Goal: Transaction & Acquisition: Purchase product/service

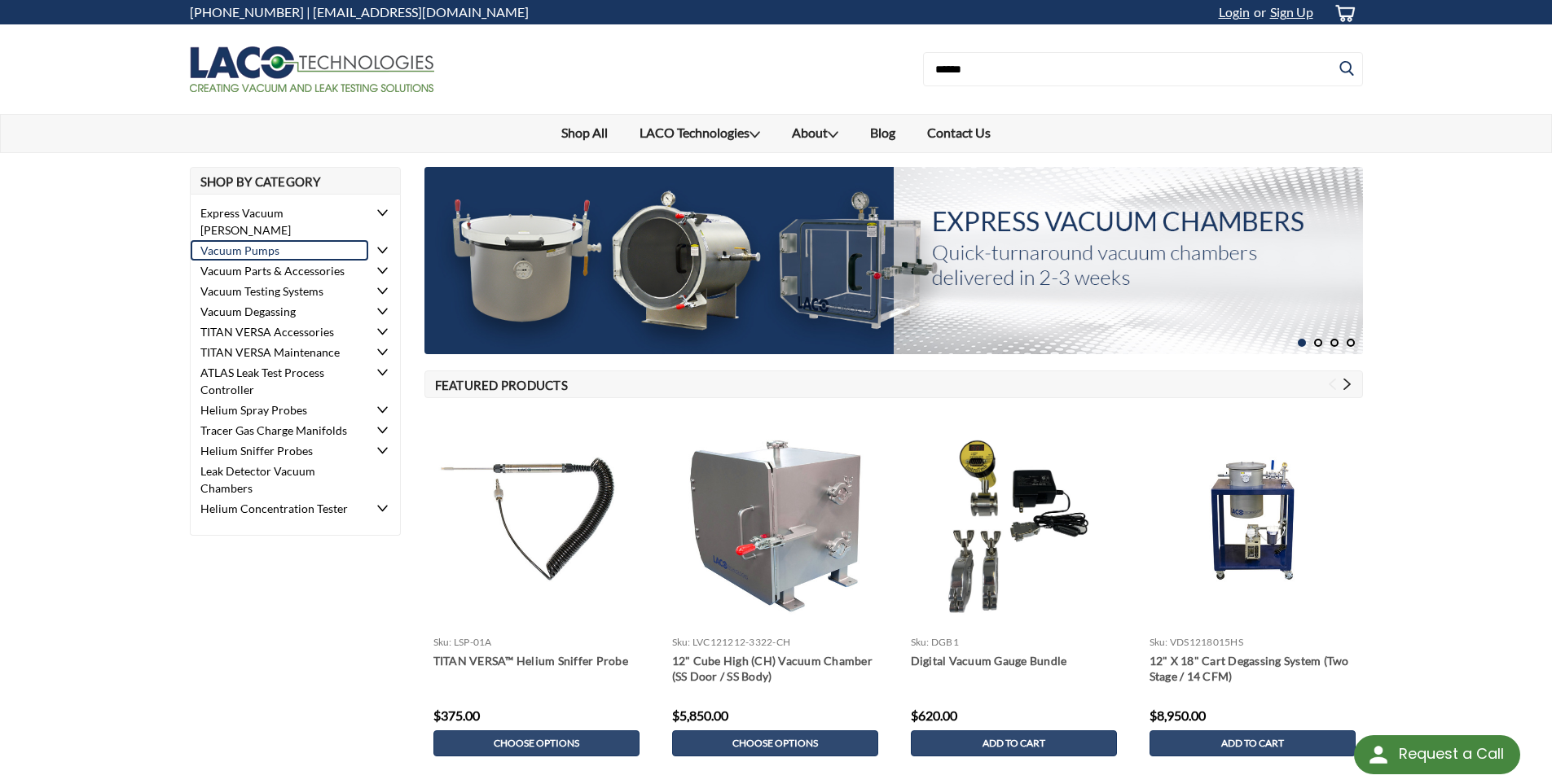
click at [213, 240] on link "Vacuum Pumps" at bounding box center [280, 250] width 179 height 20
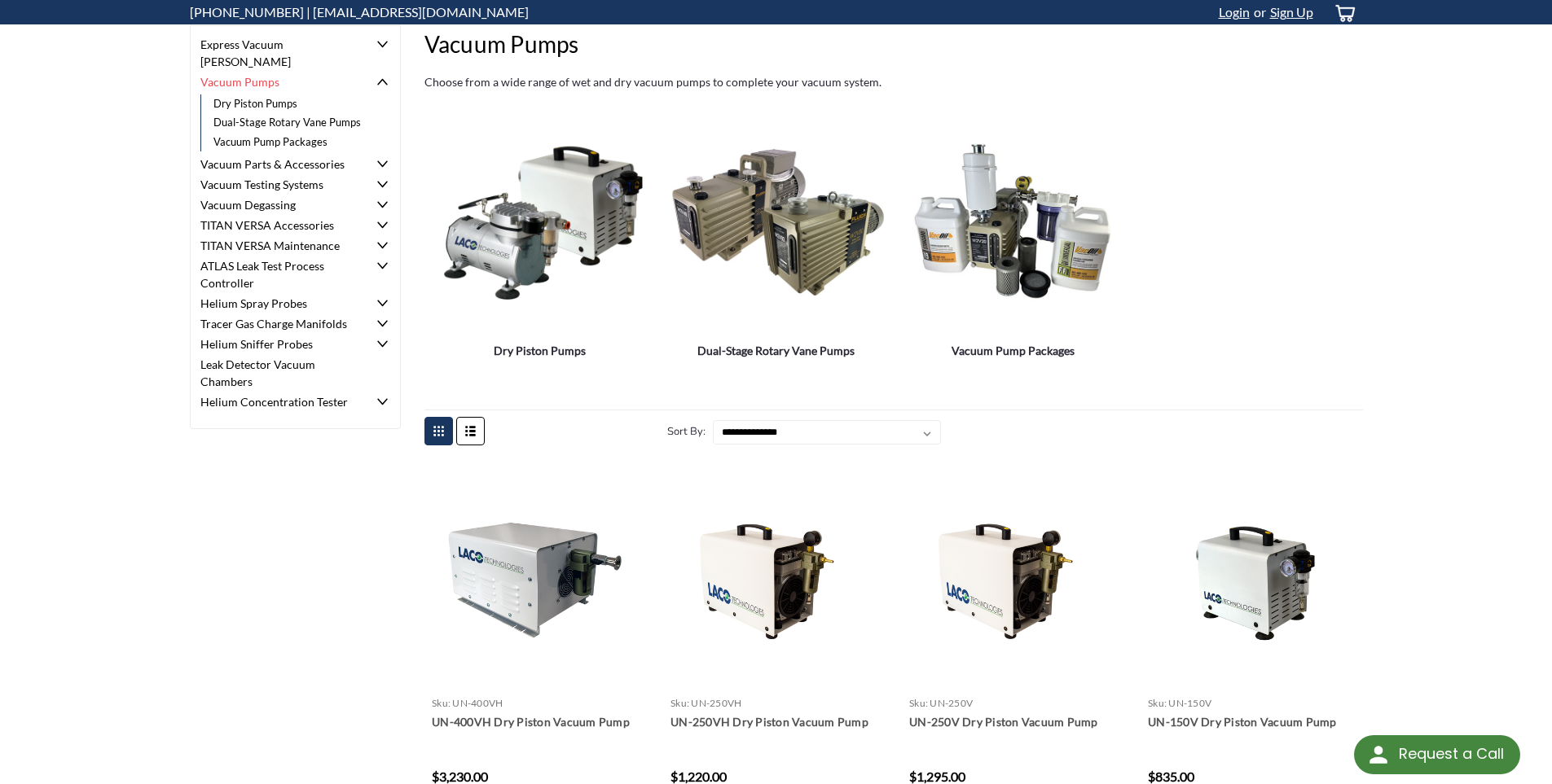
scroll to position [163, 0]
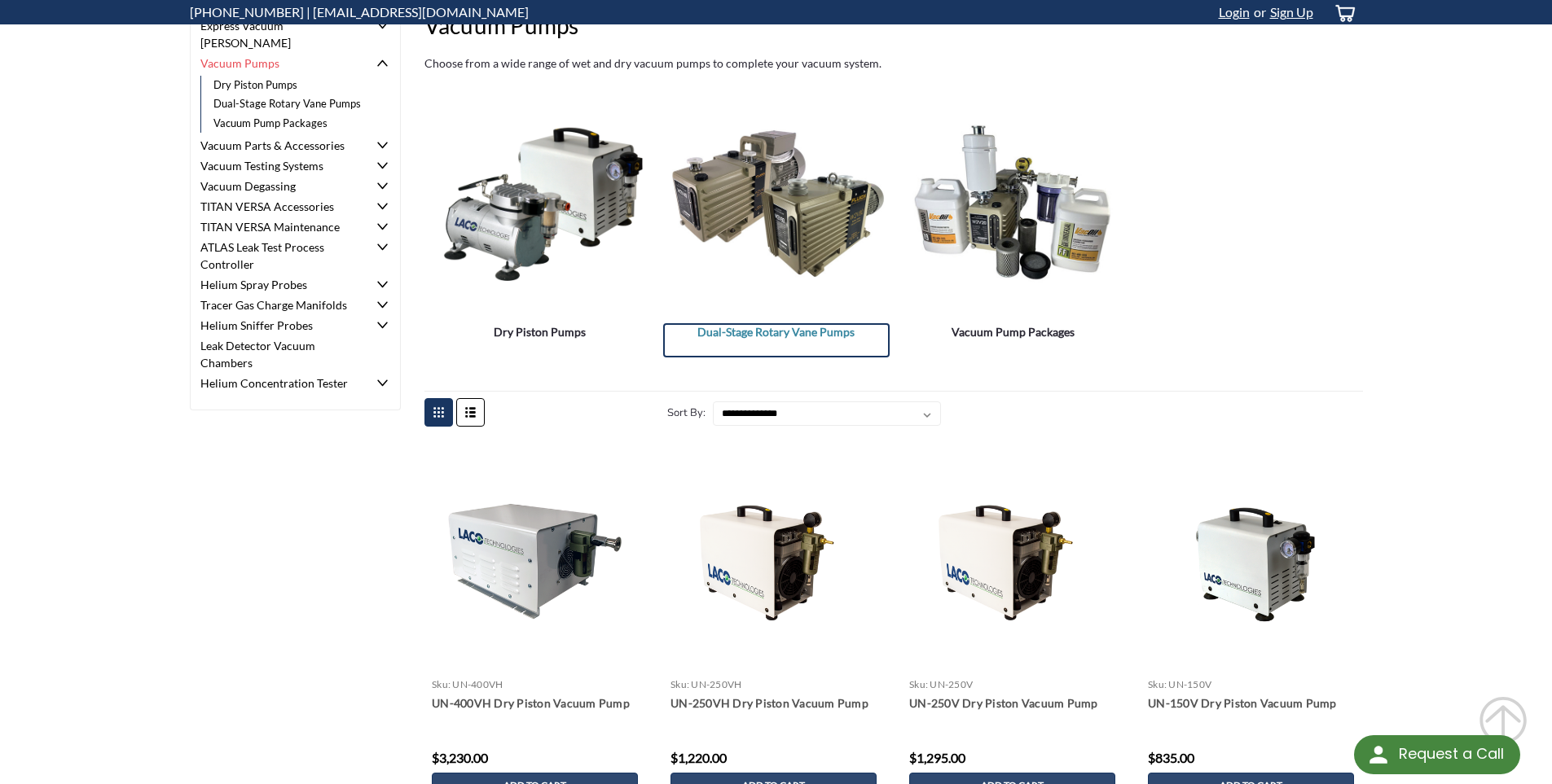
click at [745, 343] on link "Dual-Stage Rotary Vane Pumps" at bounding box center [776, 340] width 226 height 34
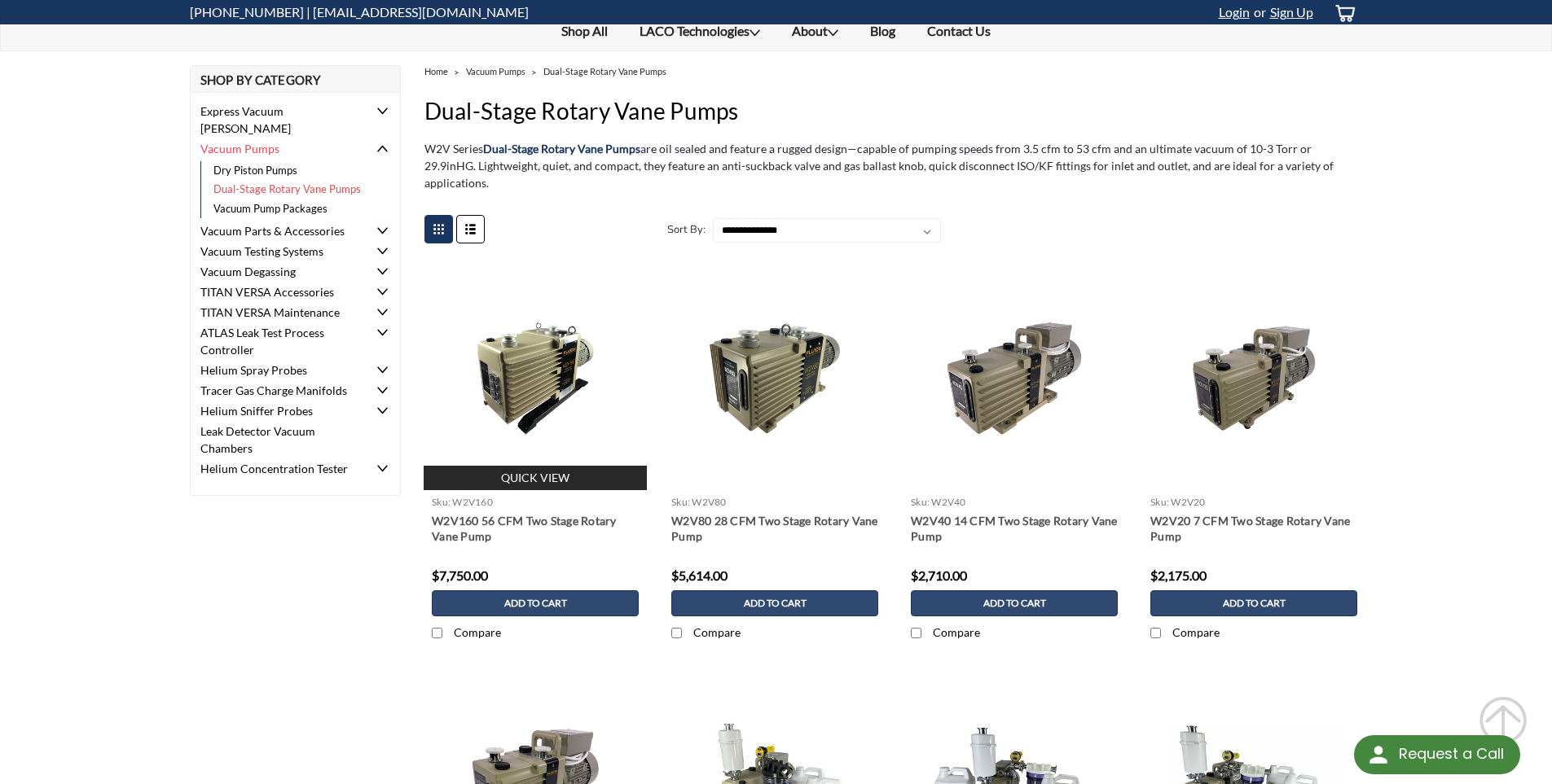
scroll to position [244, 0]
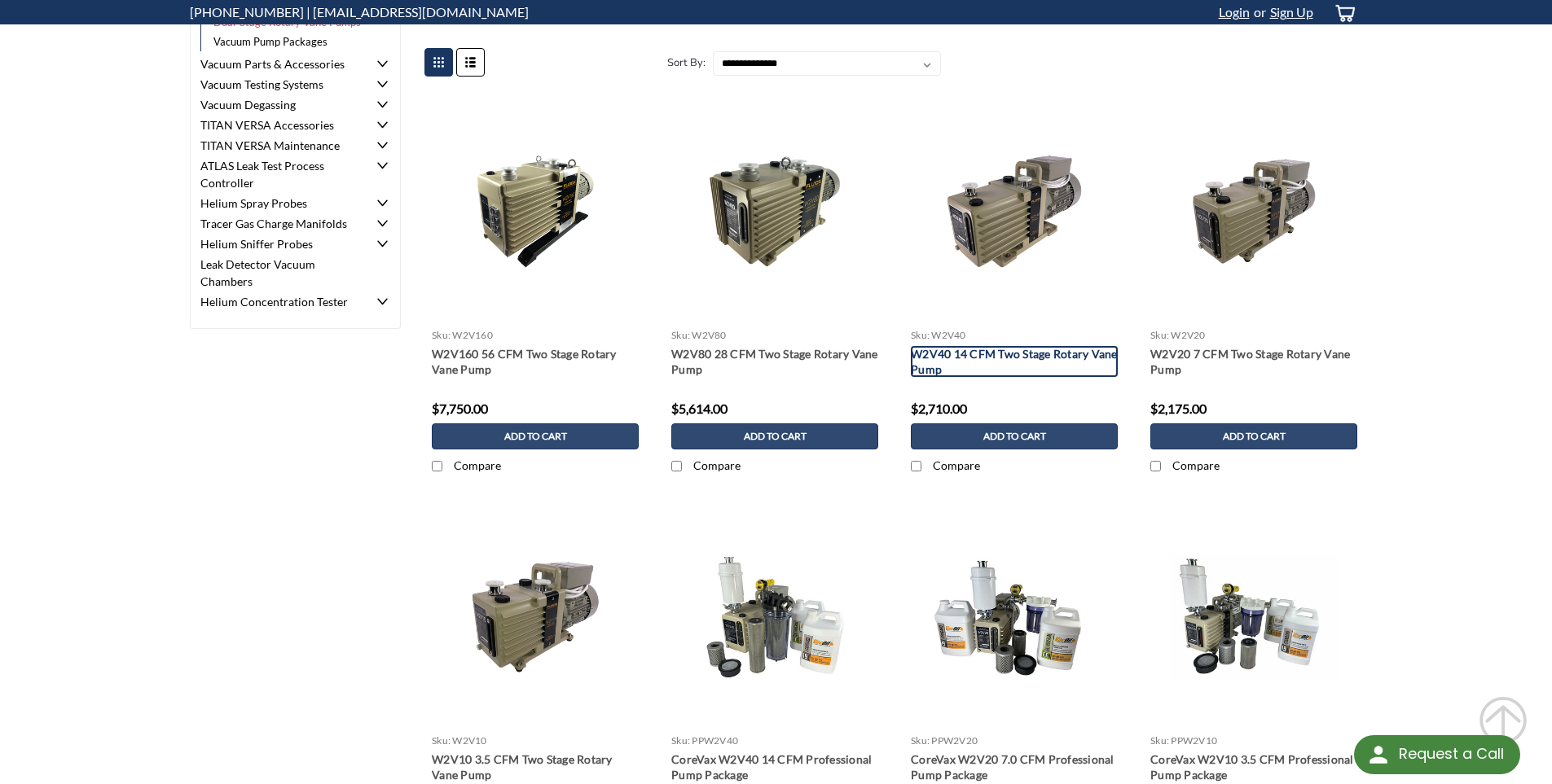
click at [939, 346] on link "W2V40 14 CFM Two Stage Rotary Vane Pump" at bounding box center [1014, 361] width 207 height 31
